Goal: Transaction & Acquisition: Book appointment/travel/reservation

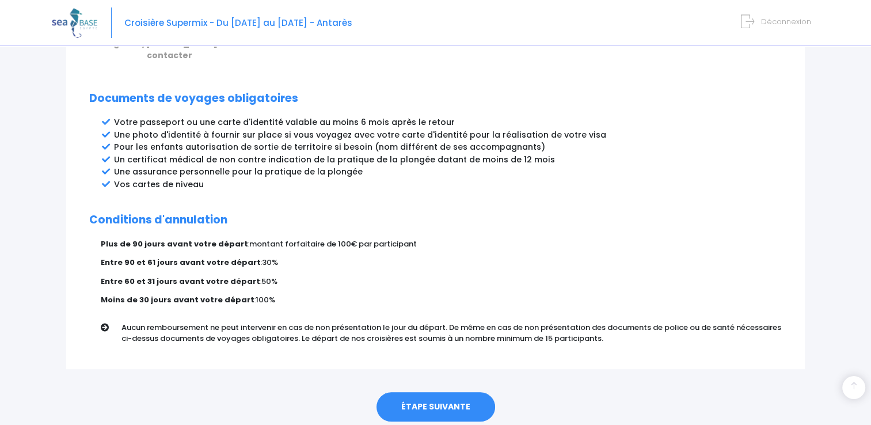
scroll to position [616, 0]
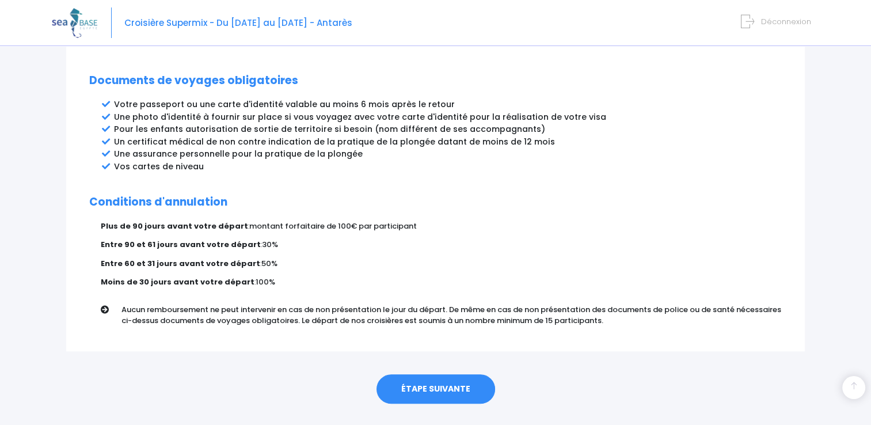
click at [442, 374] on link "ÉTAPE SUIVANTE" at bounding box center [436, 389] width 119 height 30
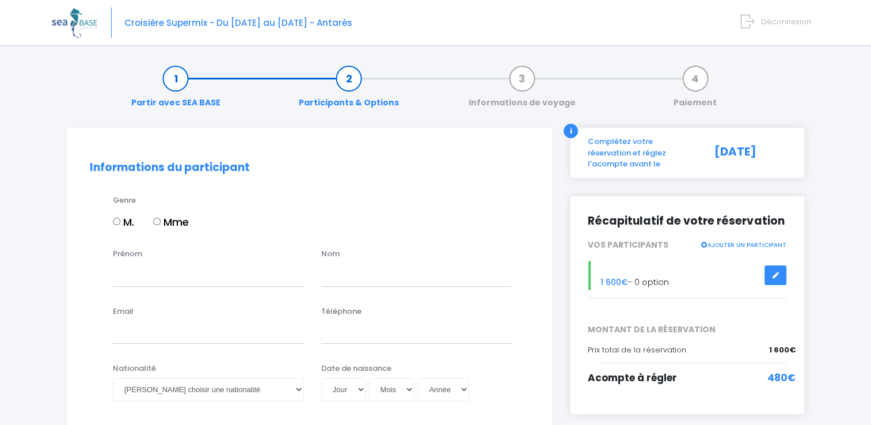
click at [115, 219] on input "M." at bounding box center [116, 221] width 7 height 7
radio input "true"
click at [138, 275] on input "Prénom" at bounding box center [208, 274] width 191 height 23
type input "THIERRY"
type input "FERNANDEZ"
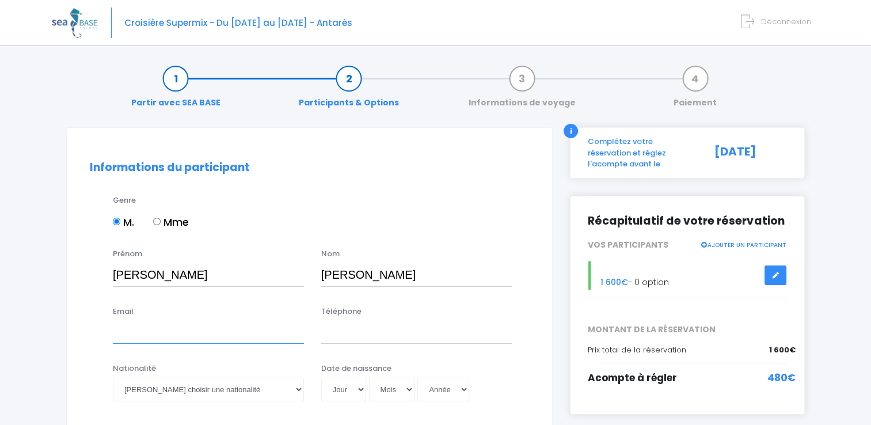
type input "thierry.fernandez0510@orange.fr"
click at [395, 332] on input "0670484566" at bounding box center [416, 332] width 191 height 23
type input "0644174347"
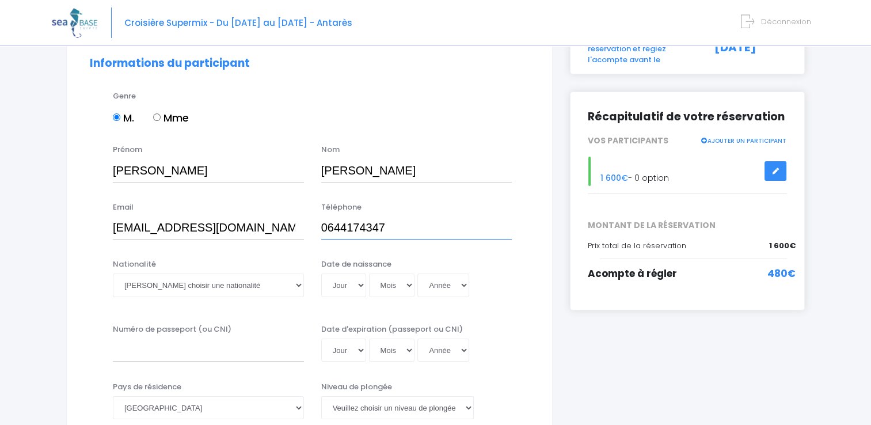
scroll to position [115, 0]
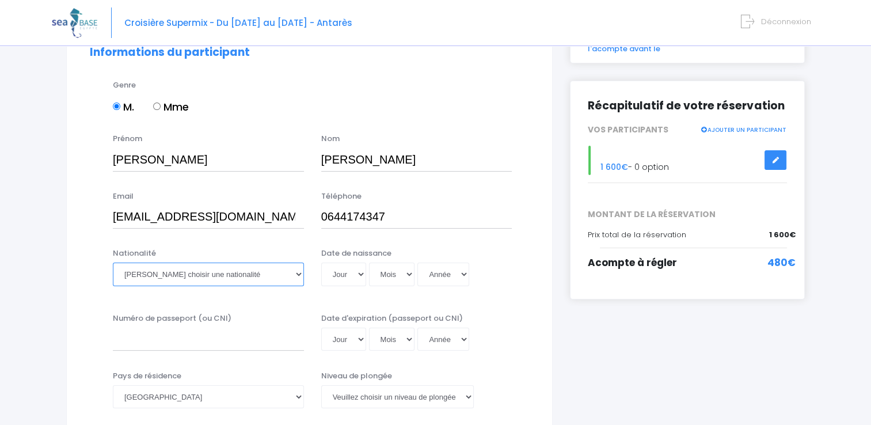
click at [300, 272] on select "Veuillez choisir une nationalité Afghane Albanaise Algerienne Allemande America…" at bounding box center [208, 274] width 191 height 23
select select "Française"
click at [113, 263] on select "Veuillez choisir une nationalité Afghane Albanaise Algerienne Allemande America…" at bounding box center [208, 274] width 191 height 23
click at [361, 275] on select "Jour 01 02 03 04 05 06 07 08 09 10 11 12 13 14 15 16 17 18 19 20 21 22 23 24 25…" at bounding box center [343, 274] width 45 height 23
select select "26"
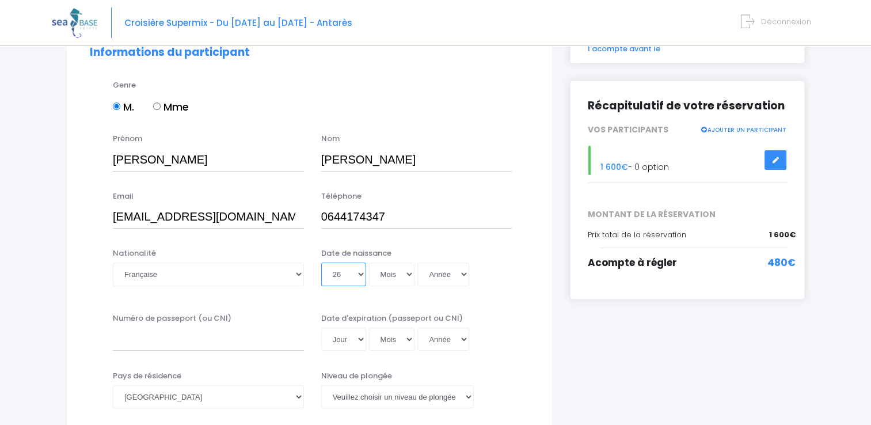
click at [321, 263] on select "Jour 01 02 03 04 05 06 07 08 09 10 11 12 13 14 15 16 17 18 19 20 21 22 23 24 25…" at bounding box center [343, 274] width 45 height 23
click at [411, 276] on select "Mois 01 02 03 04 05 06 07 08 09 10 11 12" at bounding box center [392, 274] width 46 height 23
select select "08"
click at [369, 263] on select "Mois 01 02 03 04 05 06 07 08 09 10 11 12" at bounding box center [392, 274] width 46 height 23
click at [461, 275] on select "Année 2045 2044 2043 2042 2041 2040 2039 2038 2037 2036 2035 2034 2033 2032 203…" at bounding box center [444, 274] width 52 height 23
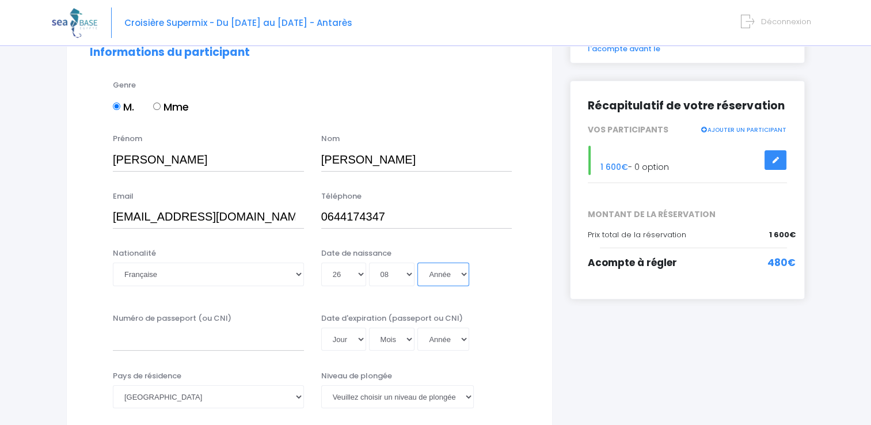
select select "1960"
click at [418, 263] on select "Année 2045 2044 2043 2042 2041 2040 2039 2038 2037 2036 2035 2034 2033 2032 203…" at bounding box center [444, 274] width 52 height 23
type input "1960-08-26"
click at [165, 347] on input "Numéro de passeport (ou CNI)" at bounding box center [208, 339] width 191 height 23
type input "20DD94462"
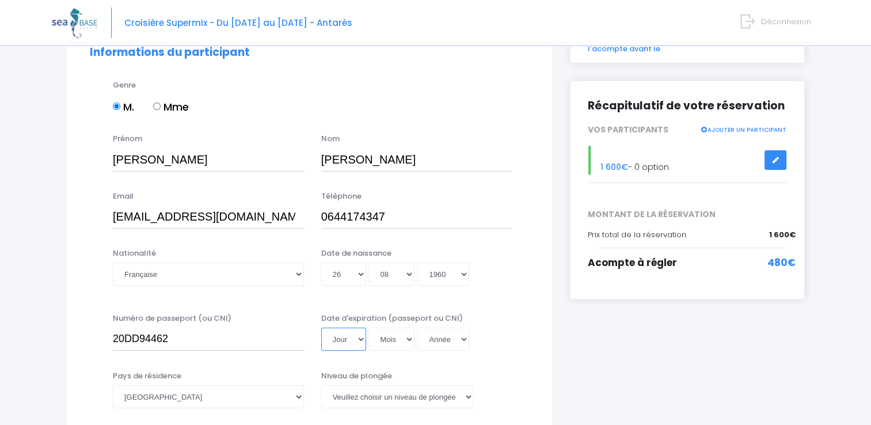
click at [362, 338] on select "Jour 01 02 03 04 05 06 07 08 09 10 11 12 13 14 15 16 17 18 19 20 21 22 23 24 25…" at bounding box center [343, 339] width 45 height 23
click at [521, 323] on div "Numéro de passeport (ou CNI) 20DD94462 Date d'expiration (passeport ou CNI) Jou…" at bounding box center [309, 336] width 457 height 46
click at [363, 340] on select "Jour 01 02 03 04 05 06 07 08 09 10 11 12 13 14 15 16 17 18 19 20 21 22 23 24 25…" at bounding box center [343, 339] width 45 height 23
select select "23"
click at [321, 328] on select "Jour 01 02 03 04 05 06 07 08 09 10 11 12 13 14 15 16 17 18 19 20 21 22 23 24 25…" at bounding box center [343, 339] width 45 height 23
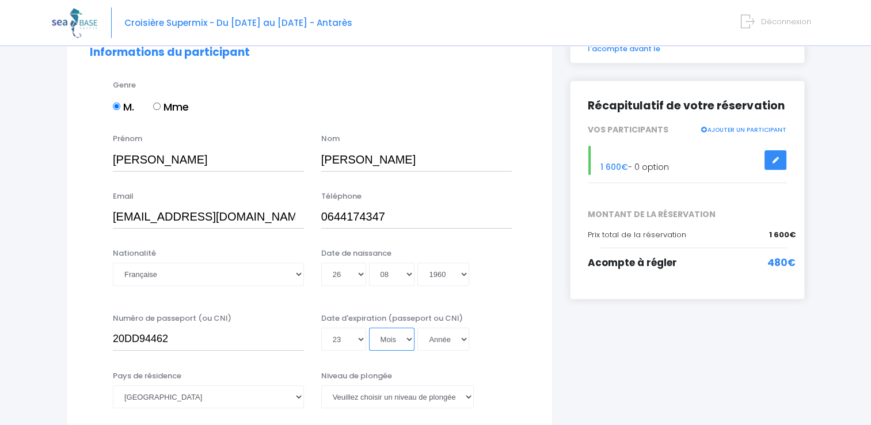
click at [411, 338] on select "Mois 01 02 03 04 05 06 07 08 09 10 11 12" at bounding box center [392, 339] width 46 height 23
select select "07"
click at [369, 328] on select "Mois 01 02 03 04 05 06 07 08 09 10 11 12" at bounding box center [392, 339] width 46 height 23
click at [465, 338] on select "Année 2045 2044 2043 2042 2041 2040 2039 2038 2037 2036 2035 2034 2033 2032 203…" at bounding box center [444, 339] width 52 height 23
select select "2030"
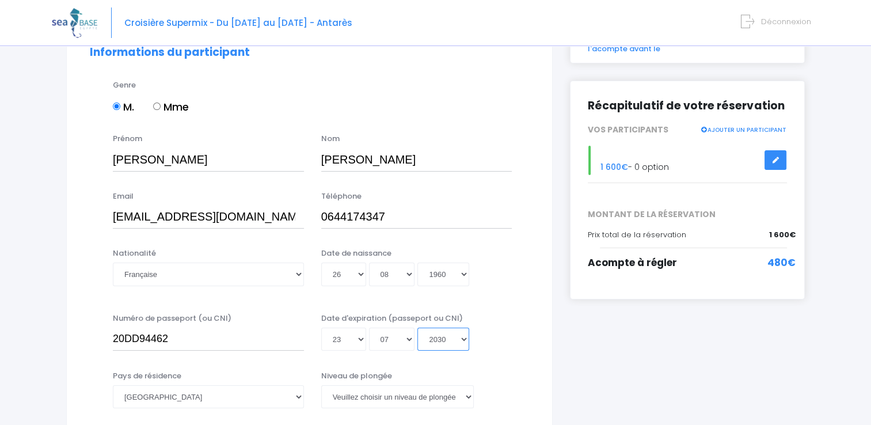
click at [418, 328] on select "Année 2045 2044 2043 2042 2041 2040 2039 2038 2037 2036 2035 2034 2033 2032 203…" at bounding box center [444, 339] width 52 height 23
type input "2030-07-23"
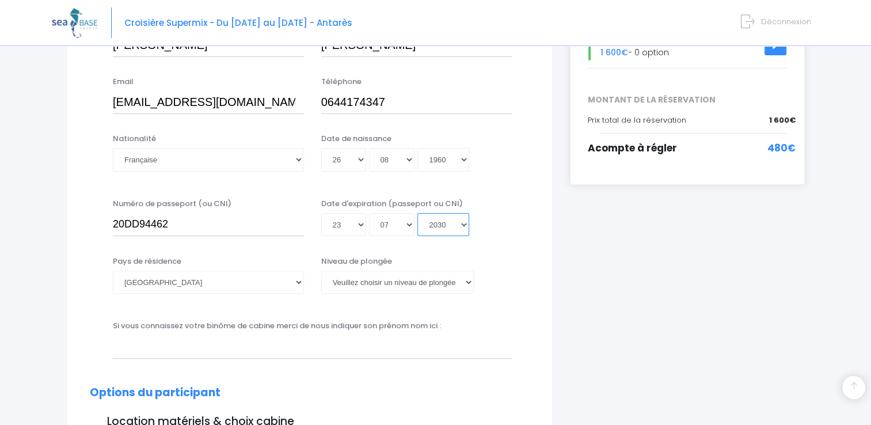
scroll to position [230, 0]
click at [469, 281] on select "Veuillez choisir un niveau de plongée Non plongeur Junior OW diver Adventure OW…" at bounding box center [397, 281] width 153 height 23
select select "N3"
click at [321, 270] on select "Veuillez choisir un niveau de plongée Non plongeur Junior OW diver Adventure OW…" at bounding box center [397, 281] width 153 height 23
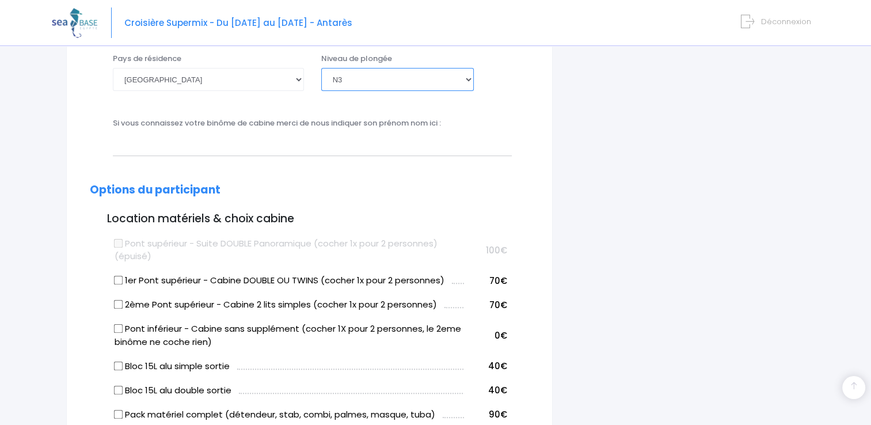
scroll to position [461, 0]
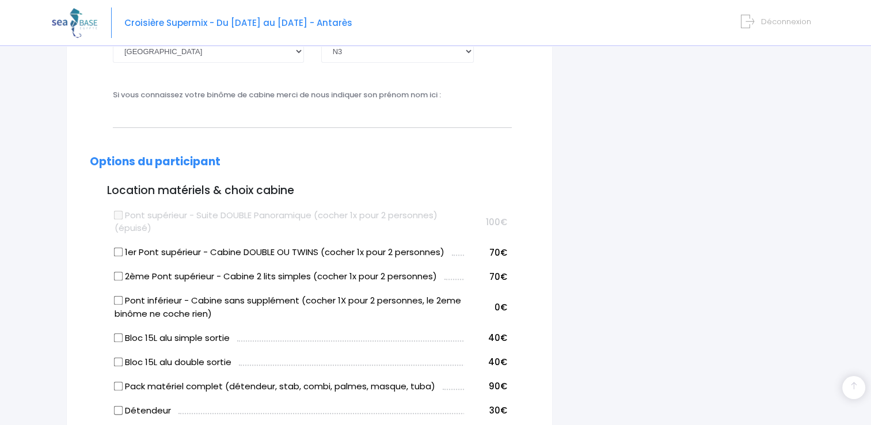
click at [120, 298] on input "Pont inférieur - Cabine sans supplément (cocher 1X pour 2 personnes, le 2eme bi…" at bounding box center [118, 300] width 9 height 9
checkbox input "true"
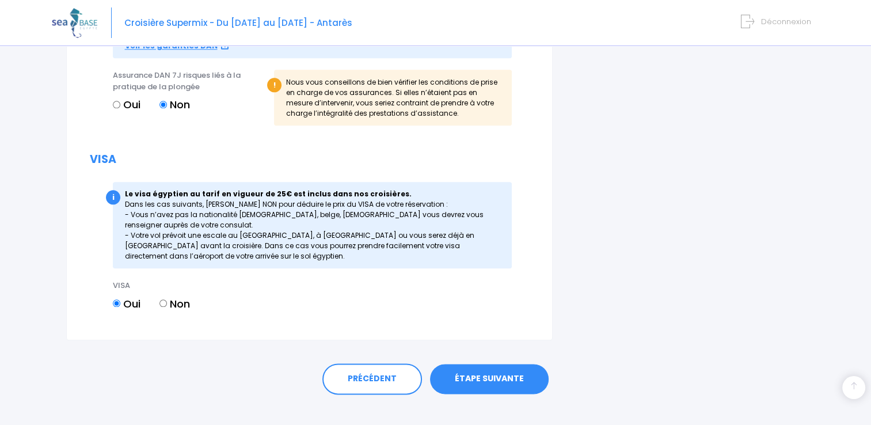
scroll to position [1288, 0]
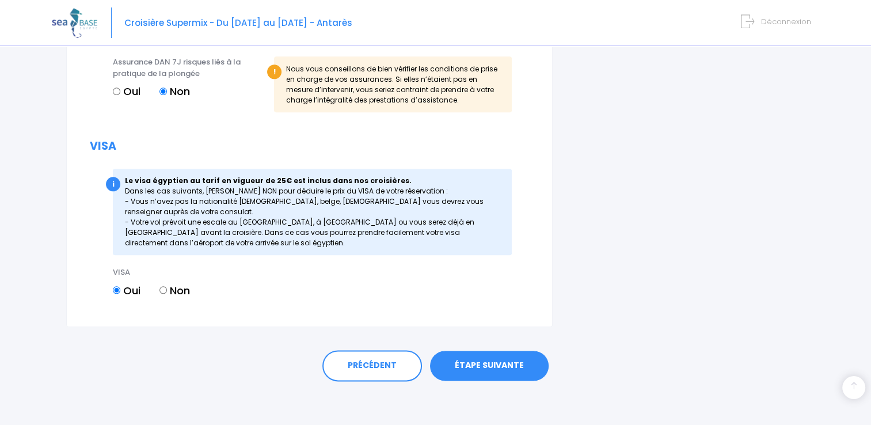
click at [501, 362] on link "ÉTAPE SUIVANTE" at bounding box center [489, 366] width 119 height 30
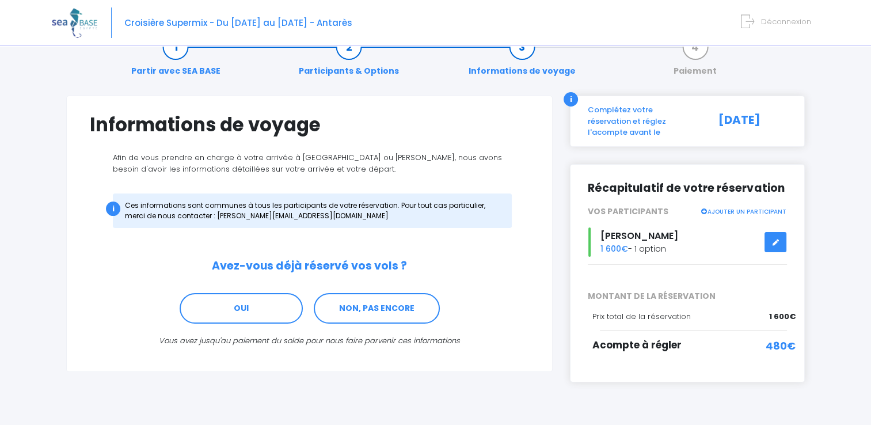
scroll to position [48, 0]
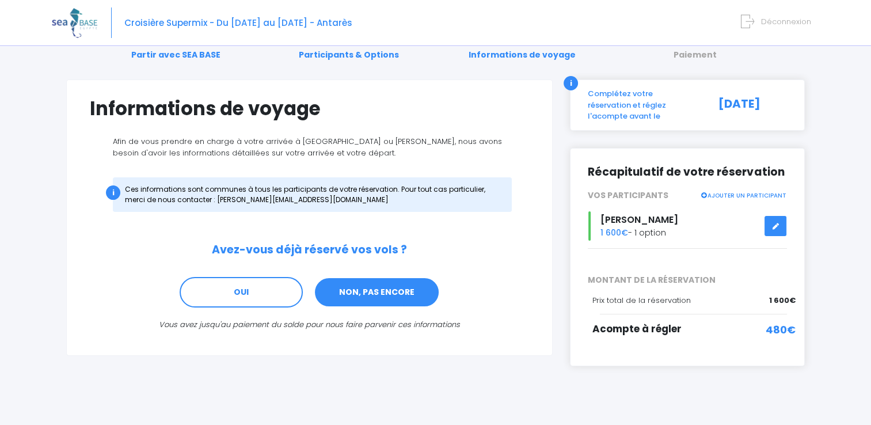
click at [380, 290] on link "NON, PAS ENCORE" at bounding box center [377, 292] width 126 height 31
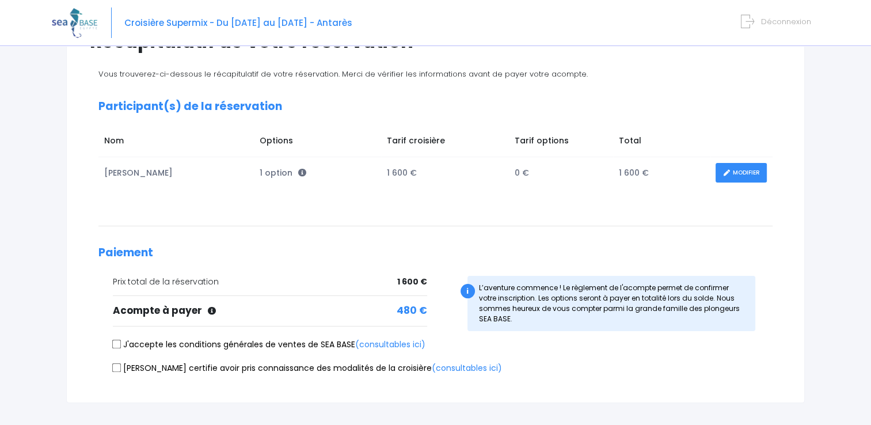
scroll to position [173, 0]
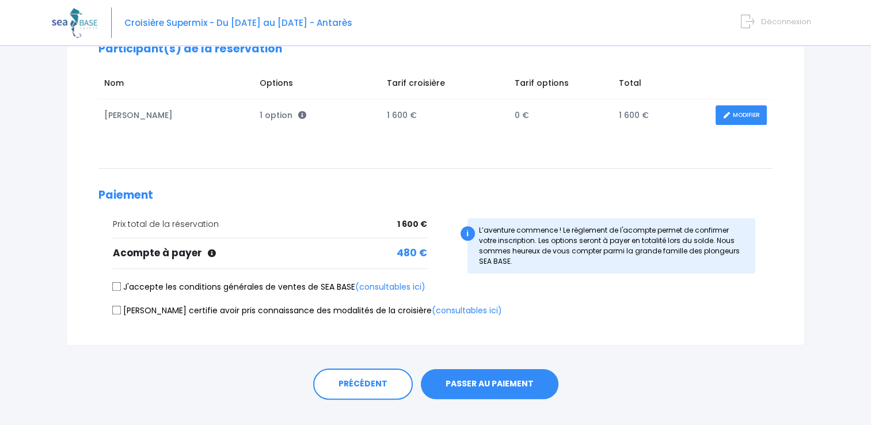
click at [117, 283] on input "J'accepte les conditions générales de ventes de SEA BASE (consultables ici)" at bounding box center [116, 286] width 9 height 9
checkbox input "true"
click at [119, 310] on input "Je certifie avoir pris connaissance des modalités de la croisière (consultables…" at bounding box center [116, 309] width 9 height 9
checkbox input "true"
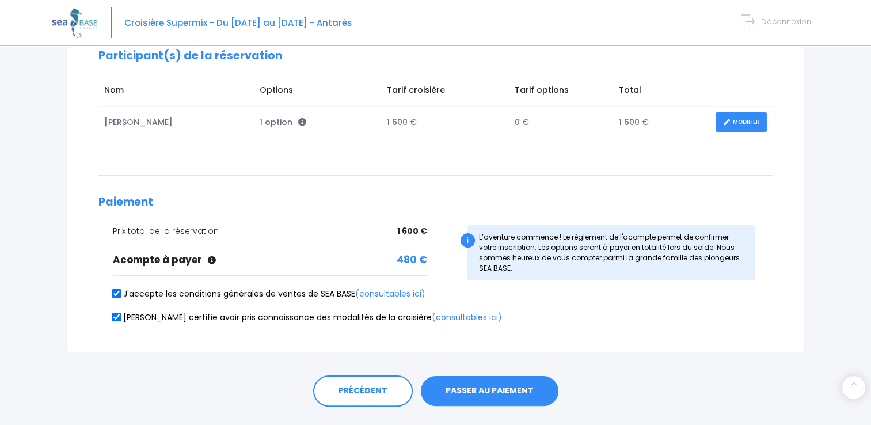
scroll to position [191, 0]
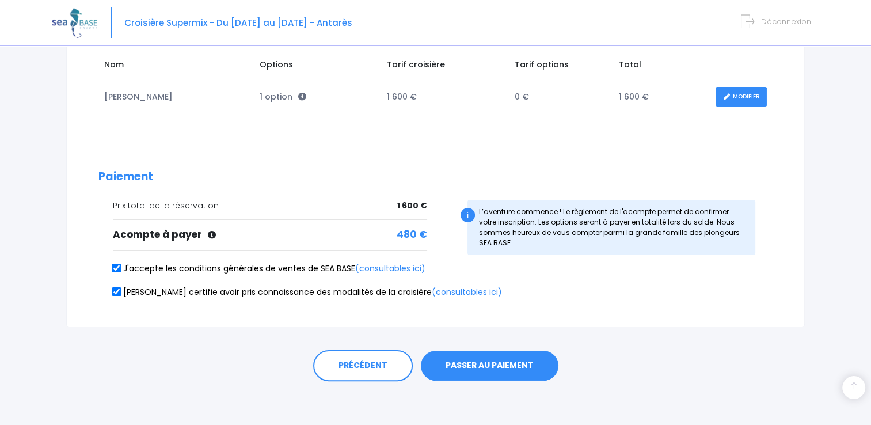
click at [500, 361] on button "PASSER AU PAIEMENT" at bounding box center [490, 366] width 138 height 30
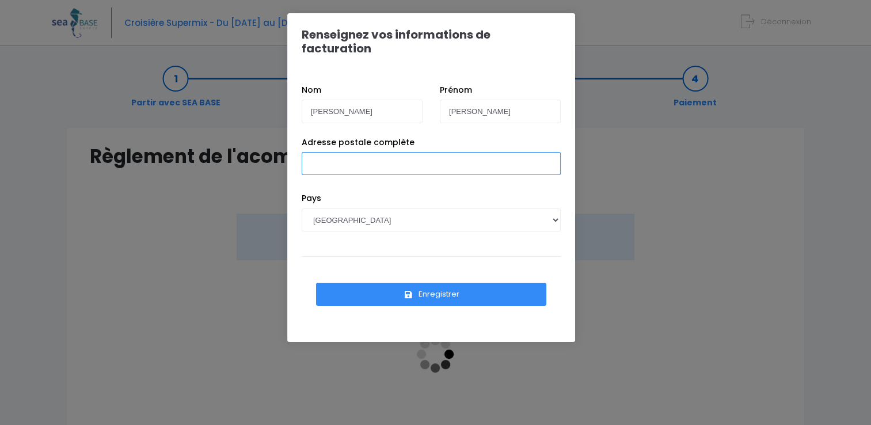
click at [323, 152] on input "Adresse postale complète" at bounding box center [431, 163] width 259 height 23
click at [418, 152] on input "26 chemin de la poste 38530 LAFLACHERE" at bounding box center [431, 163] width 259 height 23
type input "26 chemin de la poste 38530 LA FLACHERE"
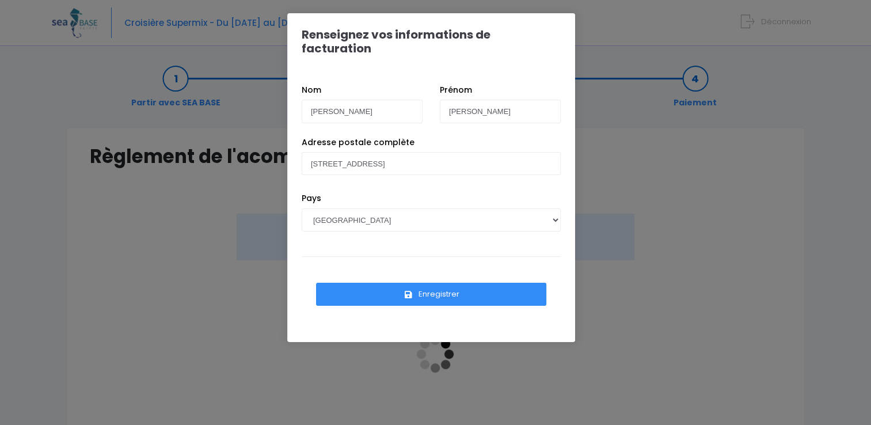
click at [451, 283] on button "Enregistrer" at bounding box center [431, 294] width 230 height 23
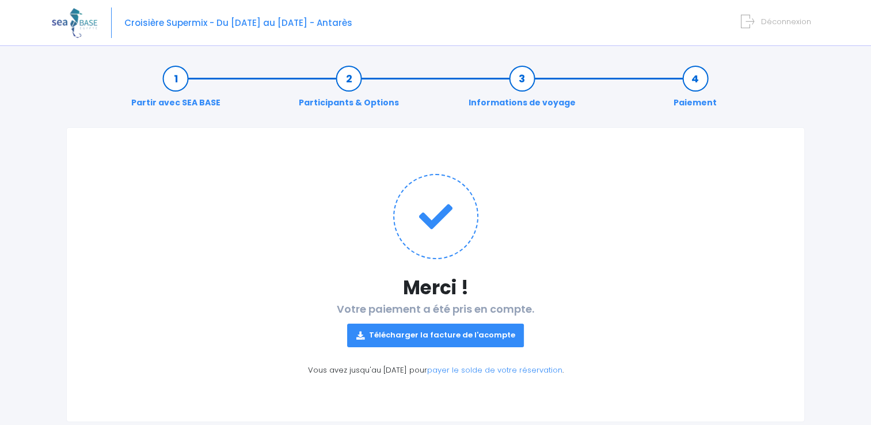
click at [459, 336] on link "Télécharger la facture de l'acompte" at bounding box center [435, 335] width 177 height 23
